Goal: Find specific page/section: Find specific page/section

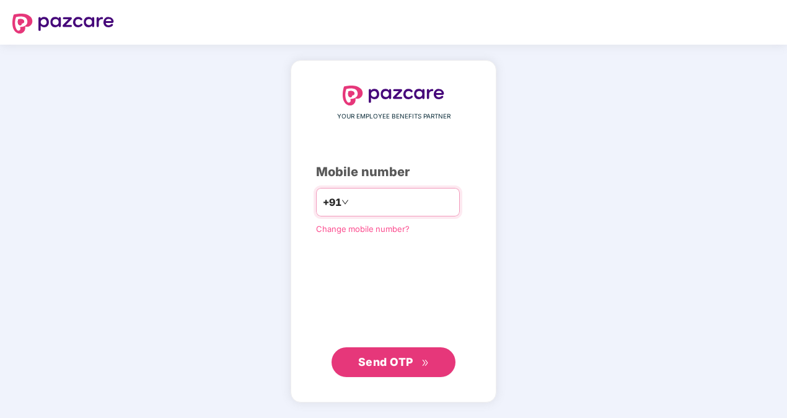
click at [351, 198] on input "**********" at bounding box center [402, 202] width 102 height 20
type input "**********"
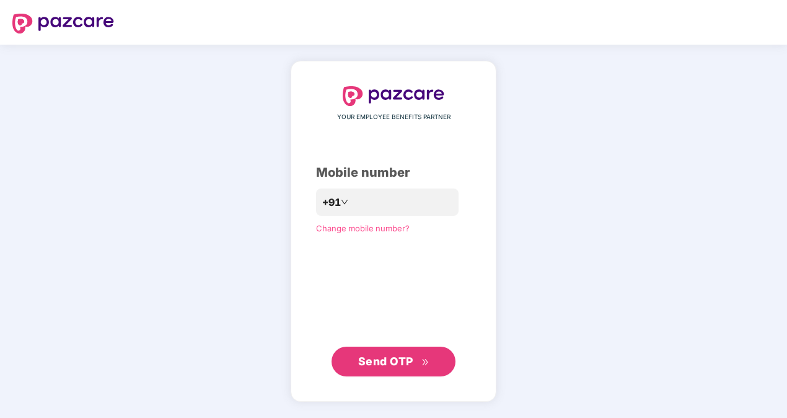
click at [399, 363] on span "Send OTP" at bounding box center [385, 361] width 55 height 13
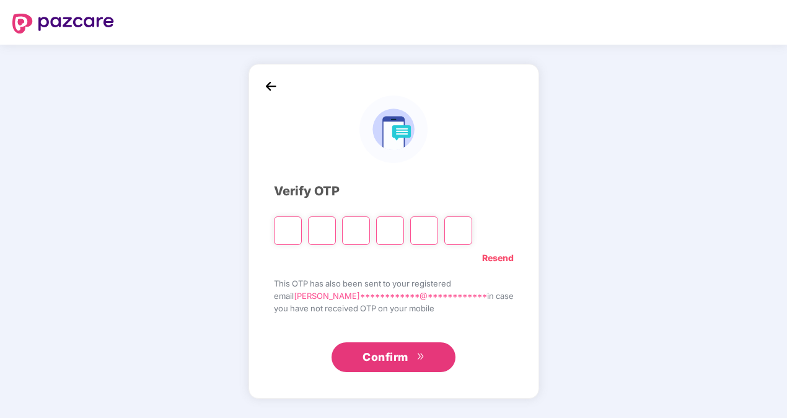
type input "*"
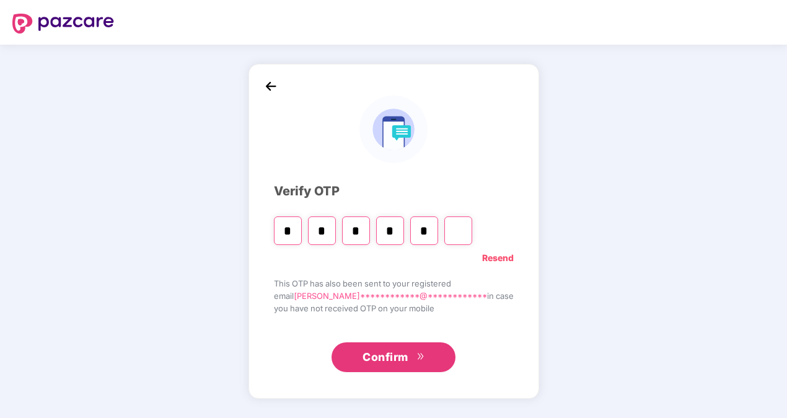
type input "*"
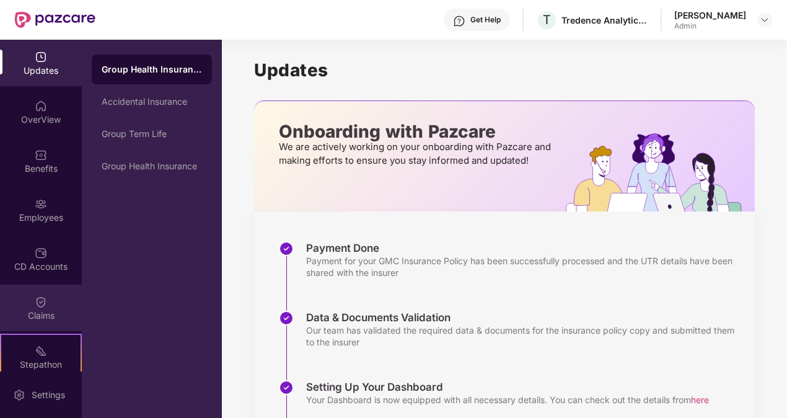
click at [46, 293] on div "Claims" at bounding box center [41, 308] width 82 height 46
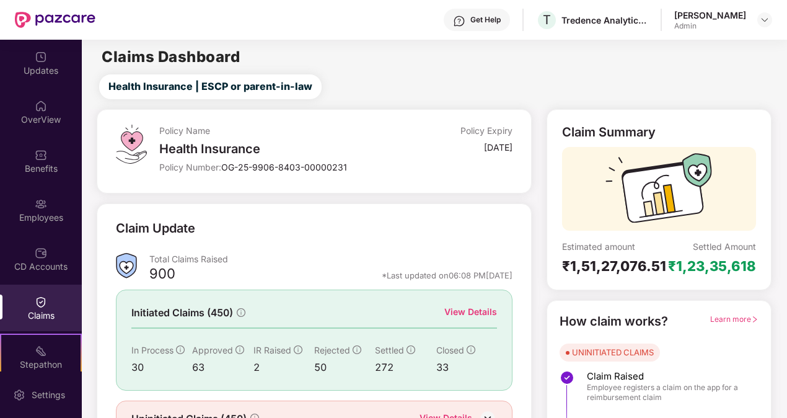
scroll to position [67, 0]
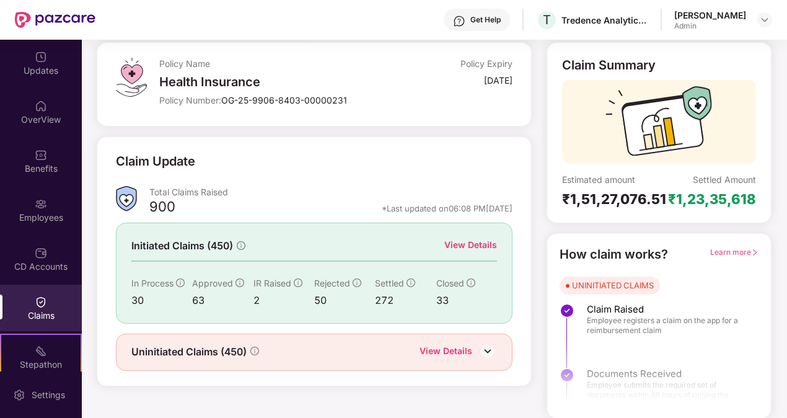
click at [487, 351] on img at bounding box center [488, 351] width 19 height 19
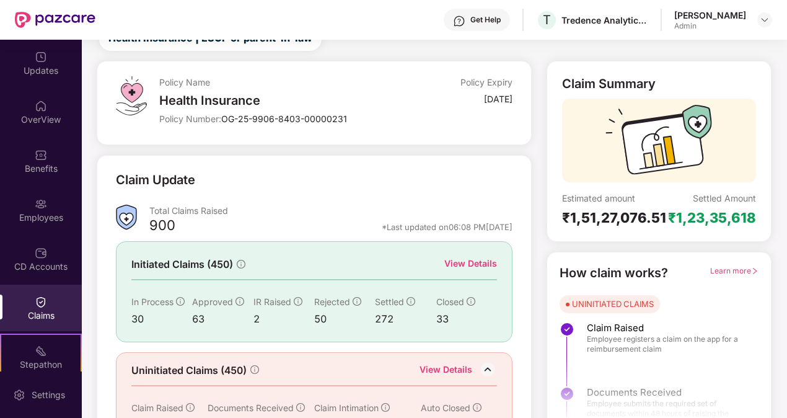
scroll to position [48, 0]
click at [51, 101] on div "OverView" at bounding box center [41, 112] width 82 height 46
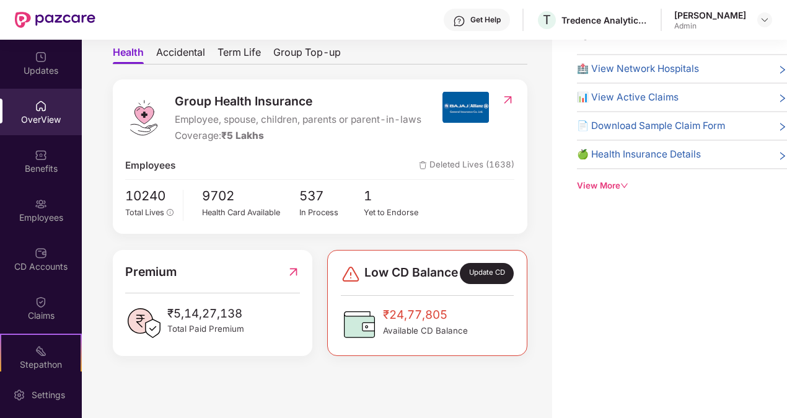
scroll to position [87, 0]
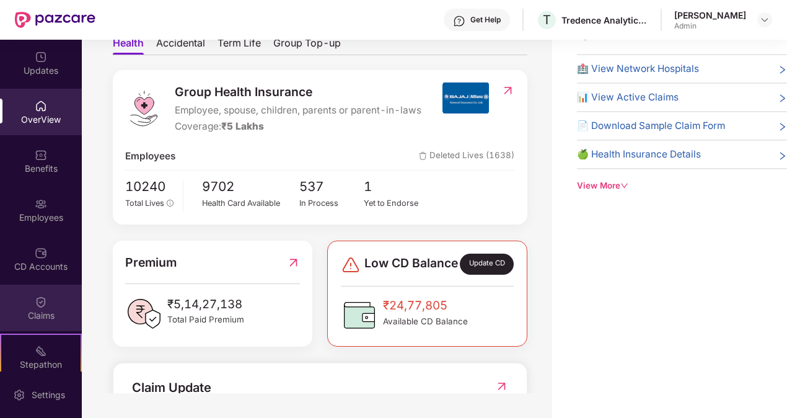
click at [53, 300] on div "Claims" at bounding box center [41, 308] width 82 height 46
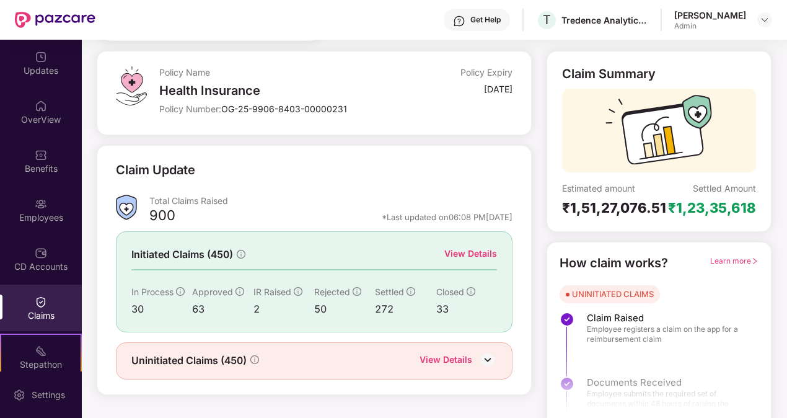
scroll to position [67, 0]
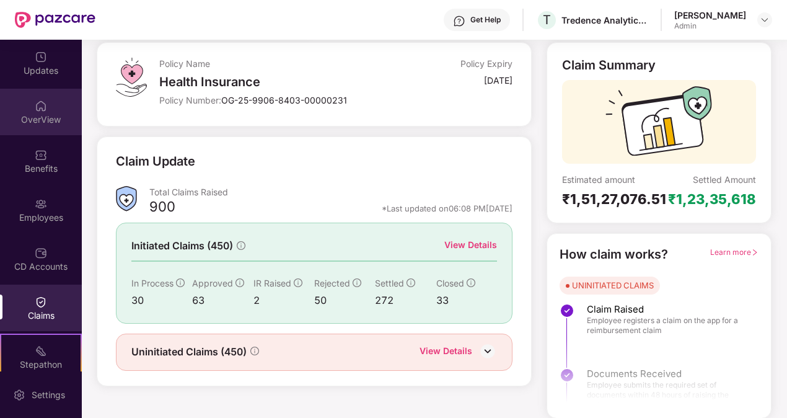
click at [56, 109] on div "OverView" at bounding box center [41, 112] width 82 height 46
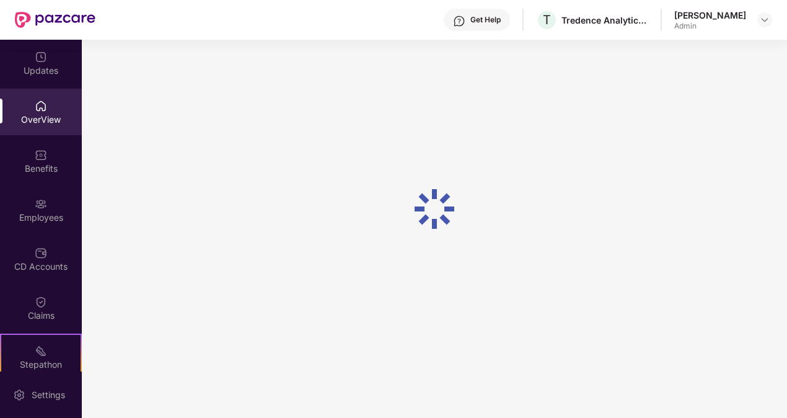
scroll to position [40, 0]
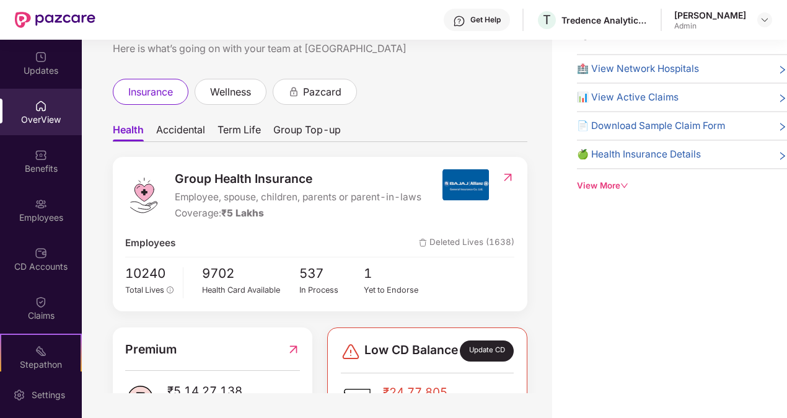
click at [183, 131] on span "Accidental" at bounding box center [180, 132] width 49 height 18
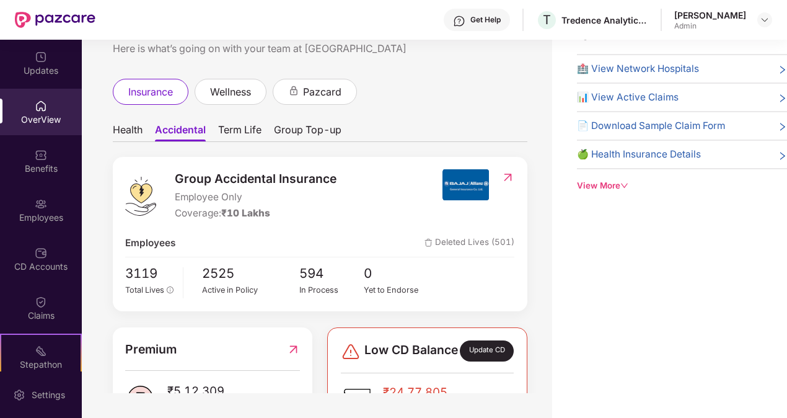
click at [253, 129] on span "Term Life" at bounding box center [239, 132] width 43 height 18
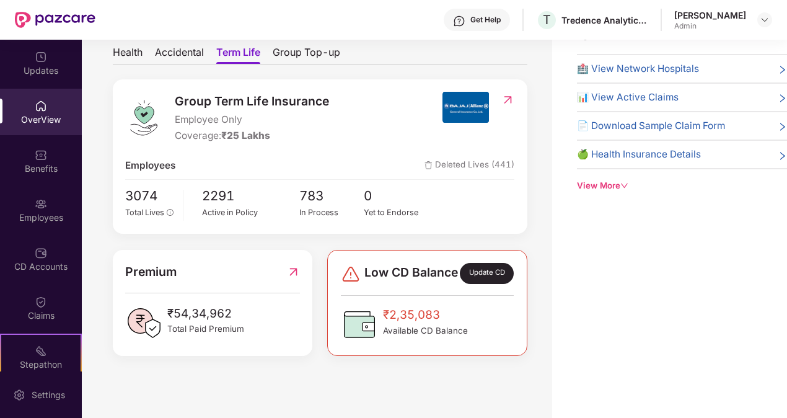
scroll to position [86, 0]
